Goal: Task Accomplishment & Management: Manage account settings

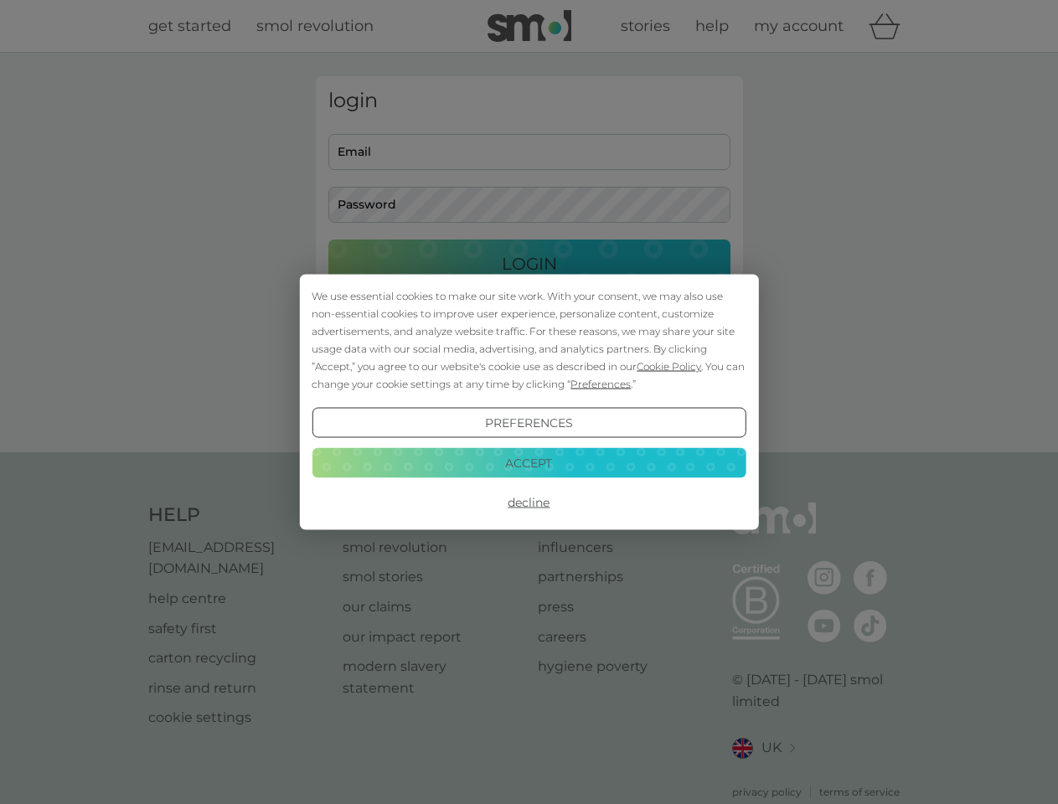
click at [669, 366] on span "Cookie Policy" at bounding box center [668, 366] width 64 height 13
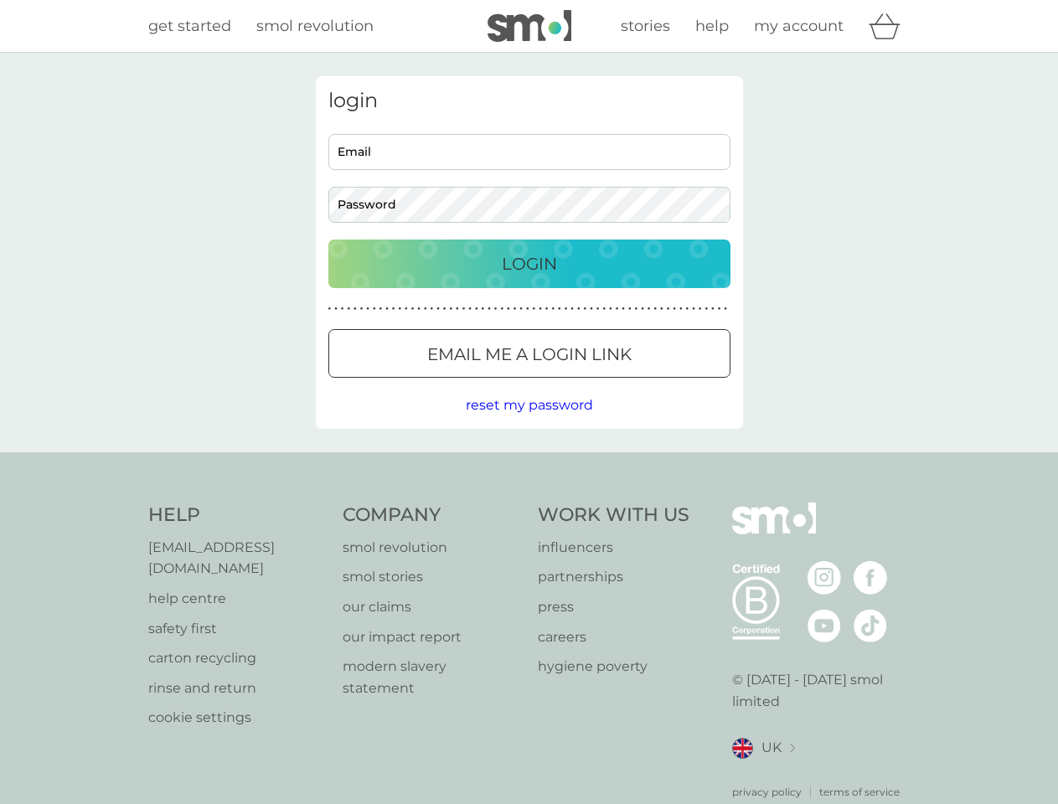
click at [599, 384] on div "login Email Password Login ● ● ● ● ● ● ● ● ● ● ● ● ● ● ● ● ● ● ● ● ● ● ● ● ● ● …" at bounding box center [529, 252] width 427 height 353
click at [528, 423] on div "login Email Password Login ● ● ● ● ● ● ● ● ● ● ● ● ● ● ● ● ● ● ● ● ● ● ● ● ● ● …" at bounding box center [529, 252] width 427 height 353
click at [528, 502] on div "Help [EMAIL_ADDRESS][DOMAIN_NAME] help centre safety first carton recycling rin…" at bounding box center [529, 650] width 762 height 297
click at [528, 462] on div "Help [EMAIL_ADDRESS][DOMAIN_NAME] help centre safety first carton recycling rin…" at bounding box center [529, 651] width 1058 height 398
